Goal: Check status

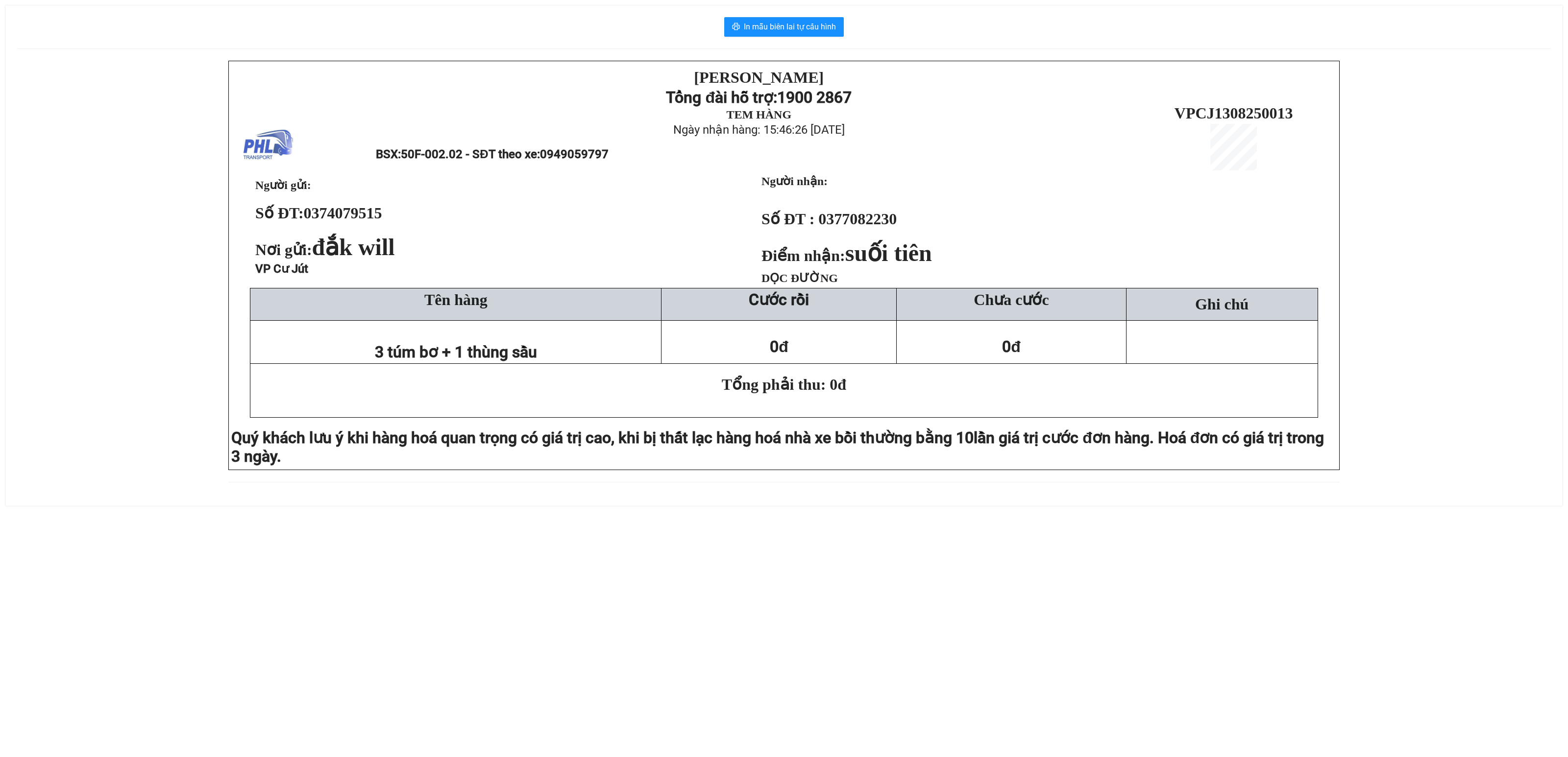
click at [169, 284] on div "[PERSON_NAME][DEMOGRAPHIC_DATA] Tổng đài hỗ trợ: 1900 2867 TEM HÀNG Ngày nhận h…" at bounding box center [784, 277] width 1533 height 433
click at [163, 309] on div "PHƯƠNG HỒNG LINH Tổng đài hỗ trợ: 1900 2867 TEM HÀNG Ngày nhận hàng: 16:19:42 -…" at bounding box center [784, 277] width 1533 height 433
click at [143, 339] on div "[PERSON_NAME][DEMOGRAPHIC_DATA] Tổng đài hỗ trợ: 1900 2867 TEM HÀNG Ngày nhận h…" at bounding box center [784, 277] width 1533 height 433
